Goal: Task Accomplishment & Management: Manage account settings

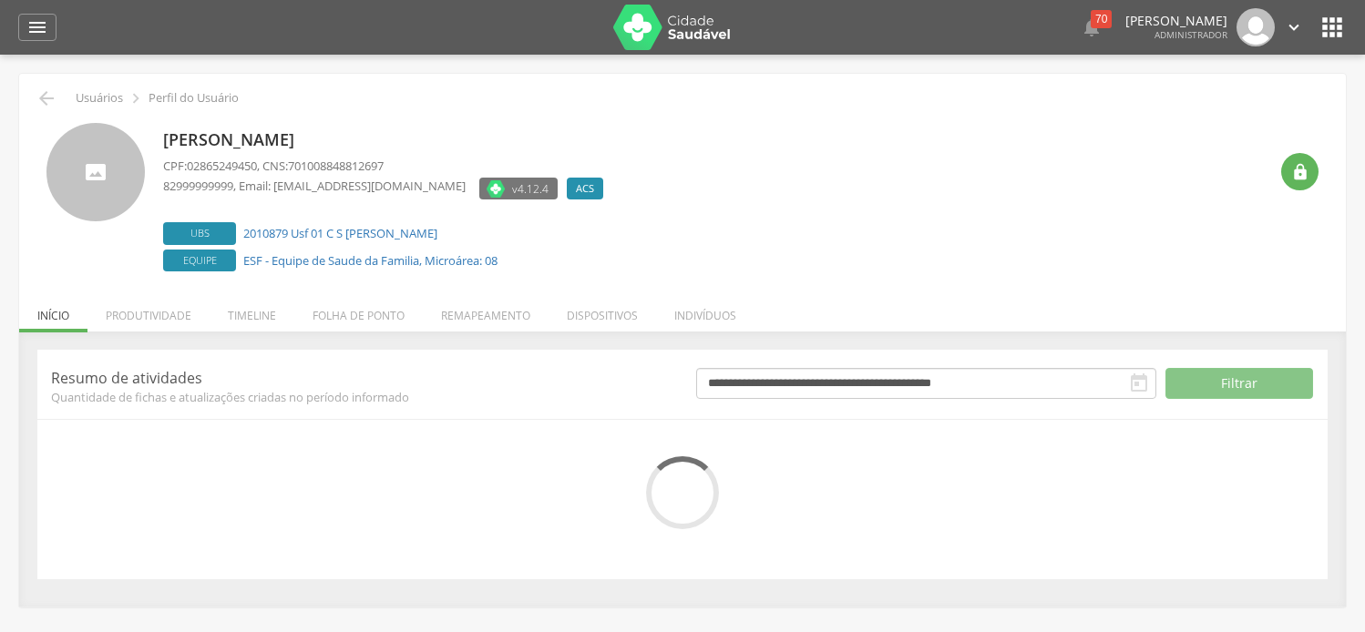
click at [359, 313] on li "Folha de ponto" at bounding box center [358, 311] width 128 height 43
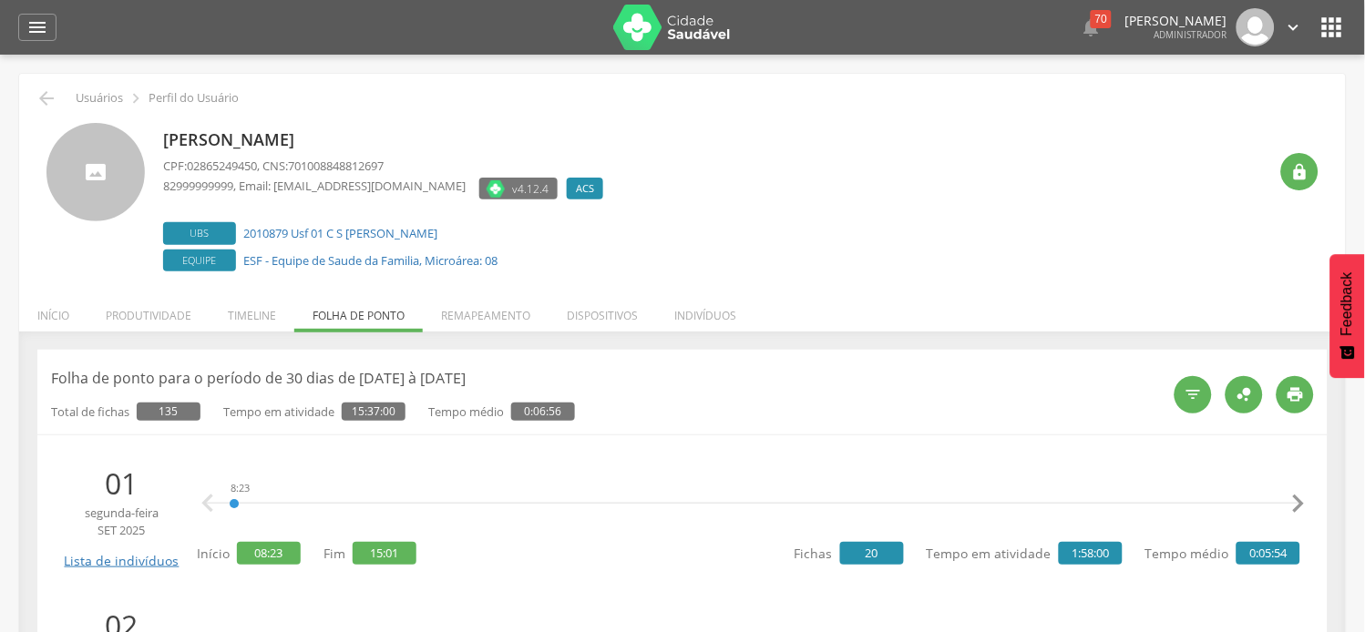
scroll to position [202, 0]
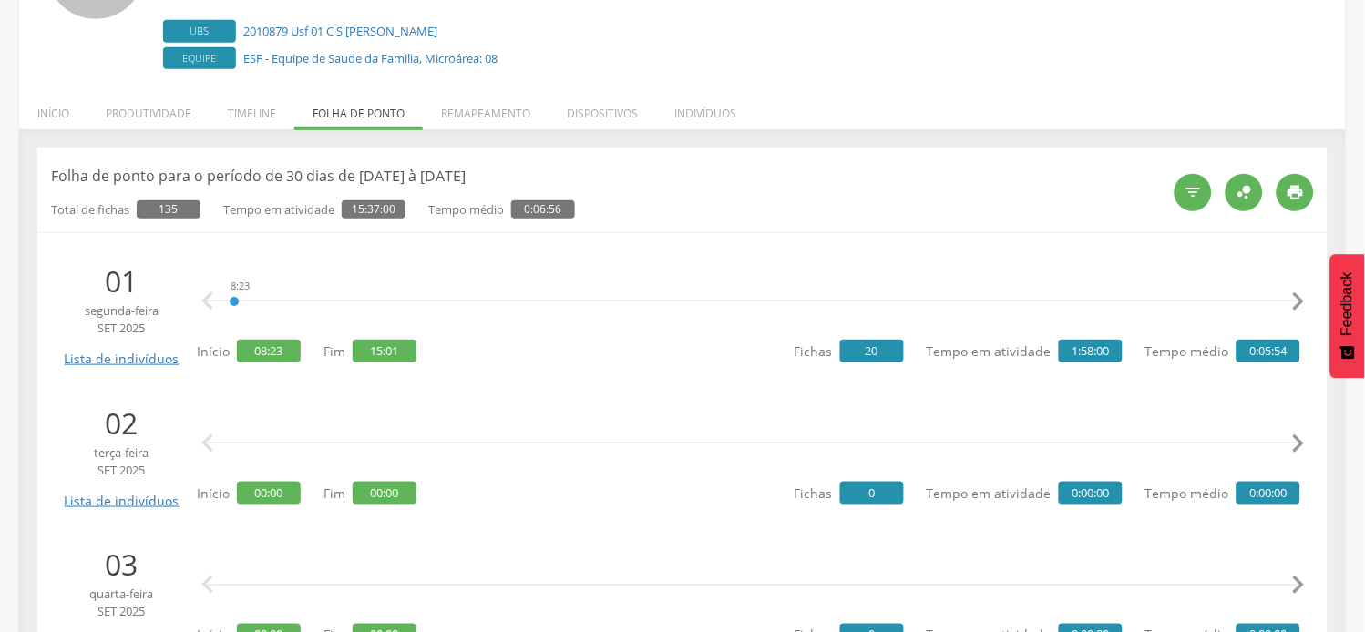
click at [1297, 307] on icon "" at bounding box center [1298, 301] width 36 height 36
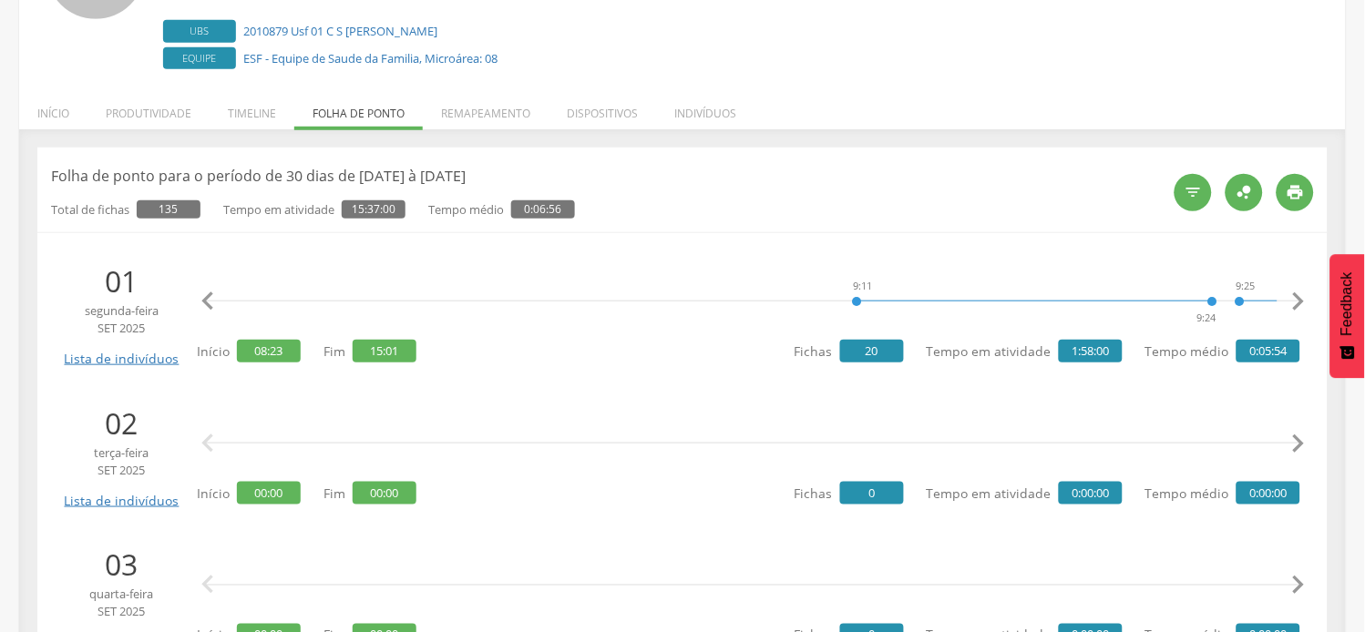
click at [1297, 307] on icon "" at bounding box center [1298, 301] width 36 height 36
click at [1297, 306] on icon "" at bounding box center [1298, 301] width 36 height 36
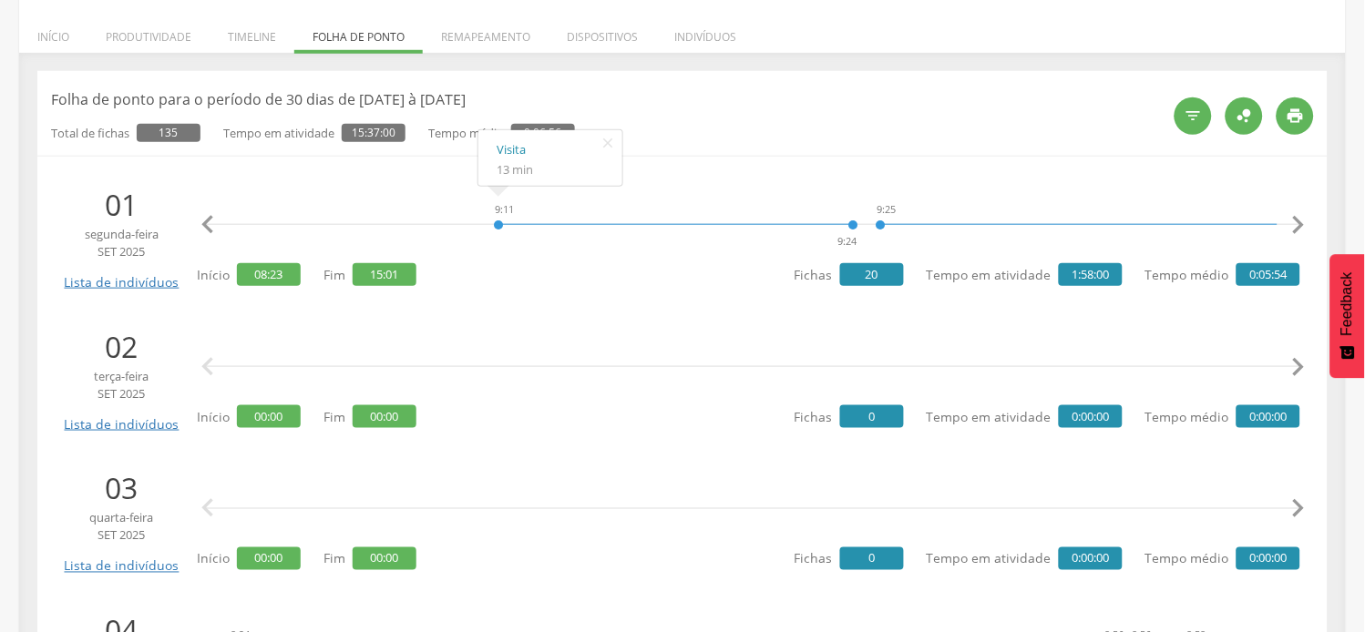
scroll to position [303, 0]
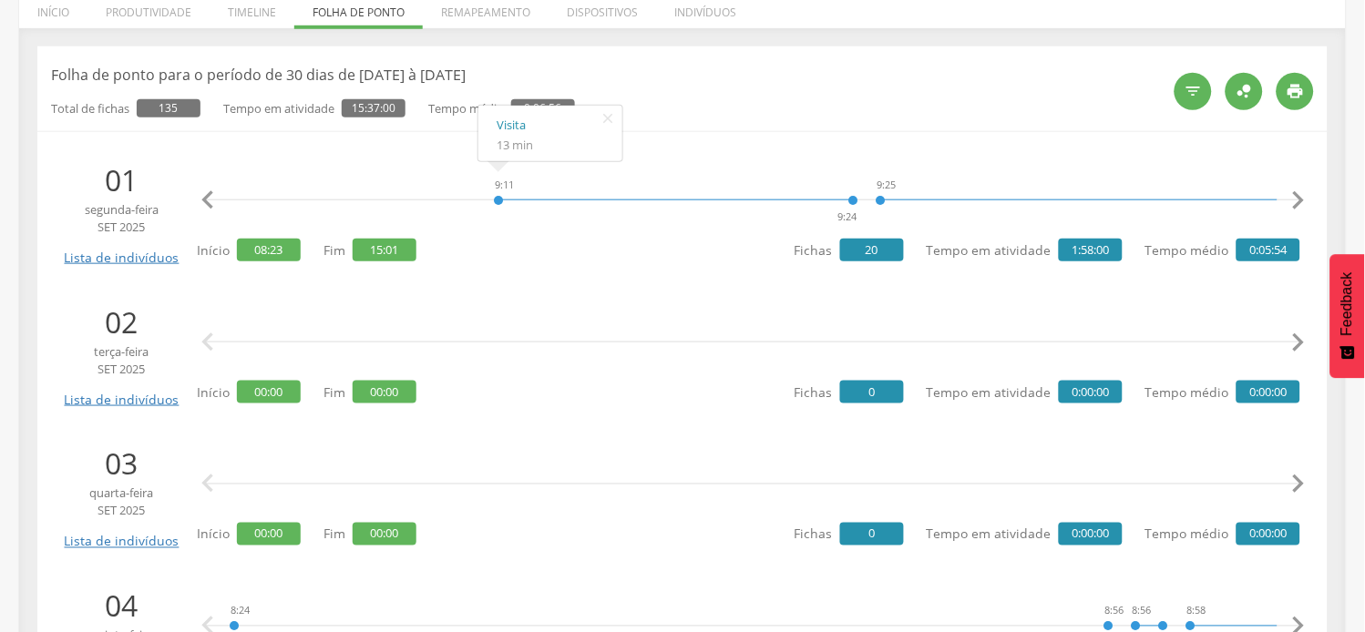
click at [1300, 204] on icon "" at bounding box center [1298, 200] width 36 height 36
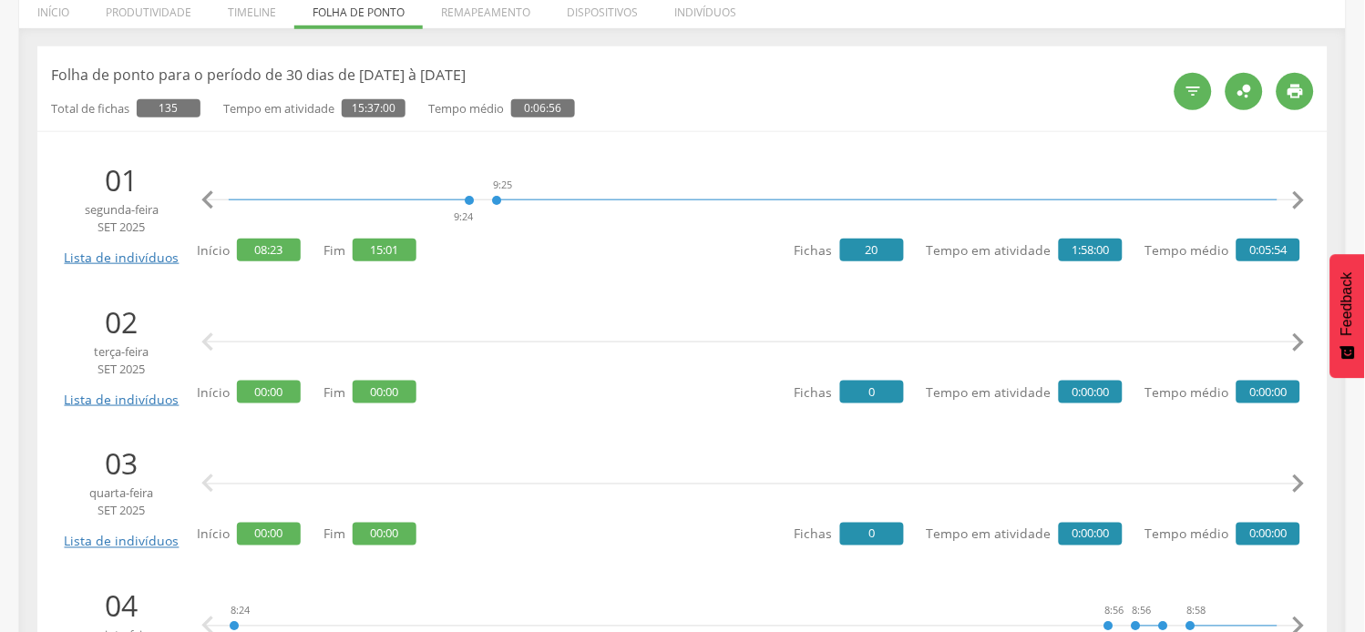
click at [1300, 204] on icon "" at bounding box center [1298, 200] width 36 height 36
click at [1300, 203] on icon "" at bounding box center [1298, 200] width 36 height 36
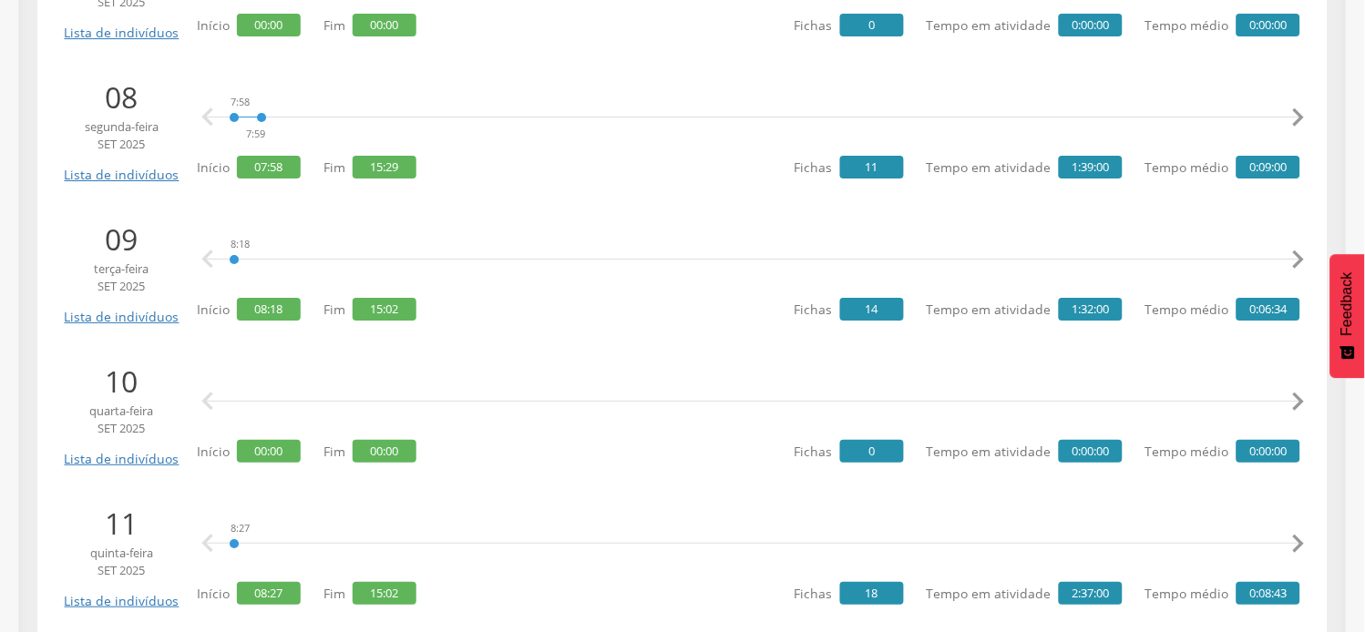
scroll to position [1417, 0]
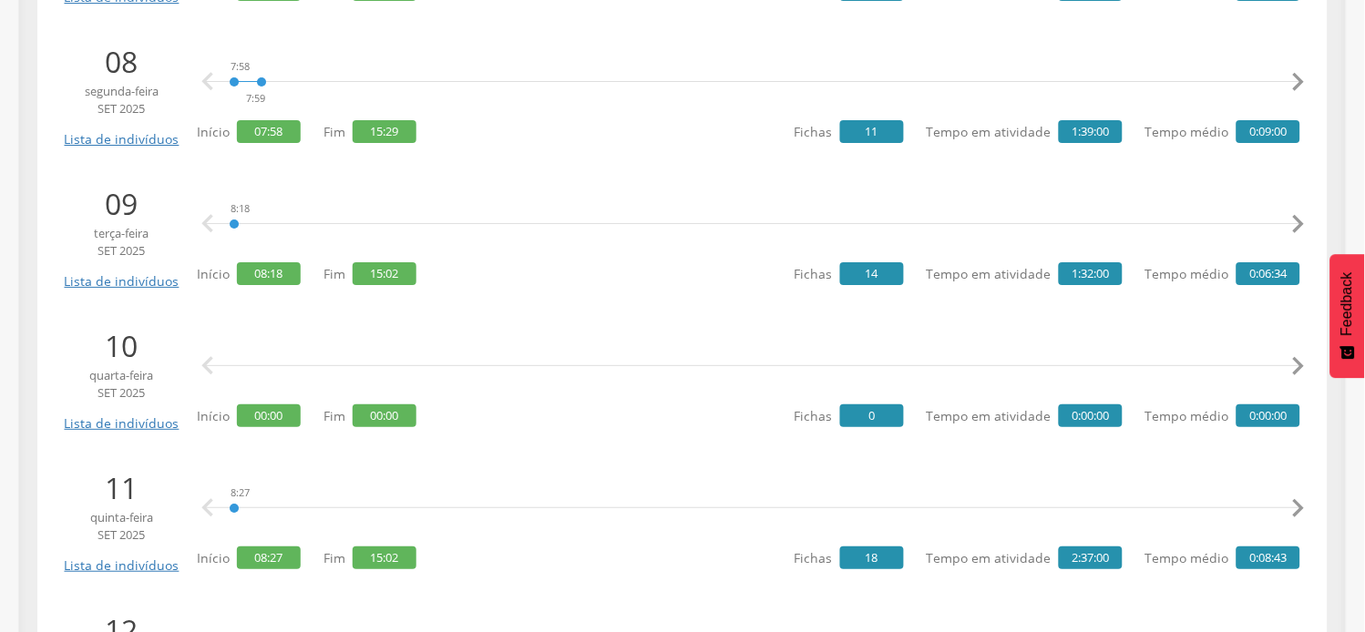
click at [556, 481] on div "8:27 9:19 9:44 9:46 10:20 10:23 10:29 10:31 10:33 10:36 10:36 10:37 10:41 10:42…" at bounding box center [753, 508] width 1094 height 55
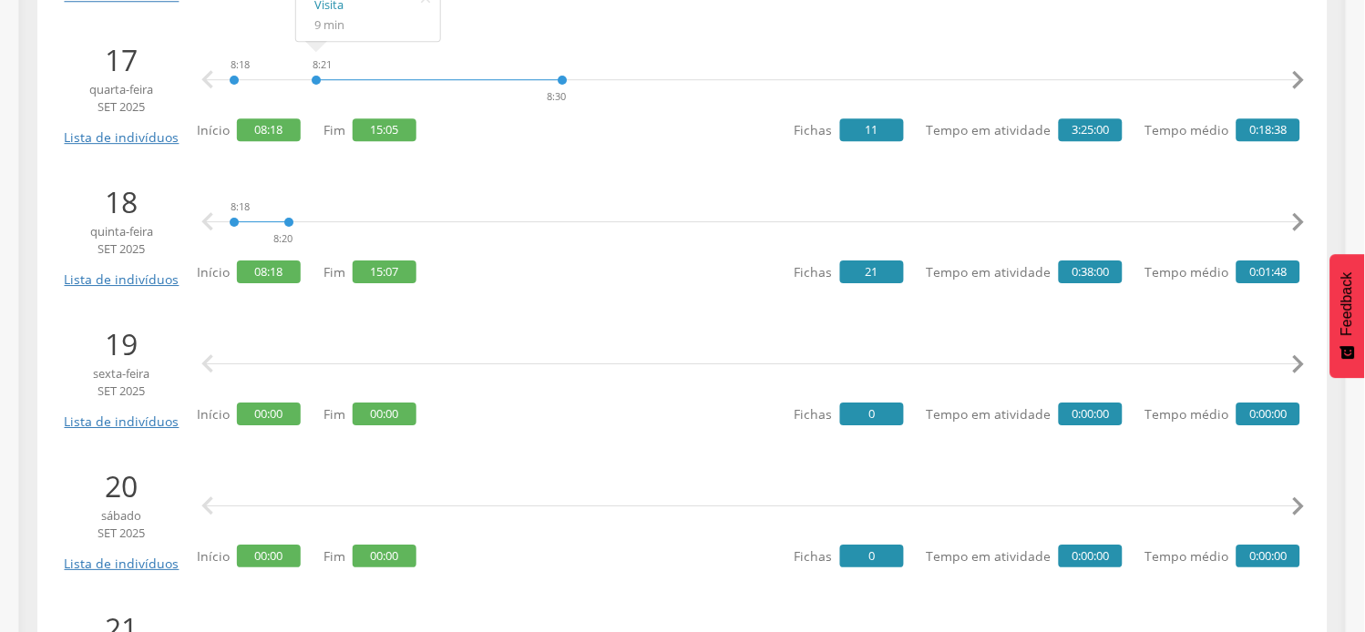
scroll to position [2734, 0]
